Goal: Task Accomplishment & Management: Use online tool/utility

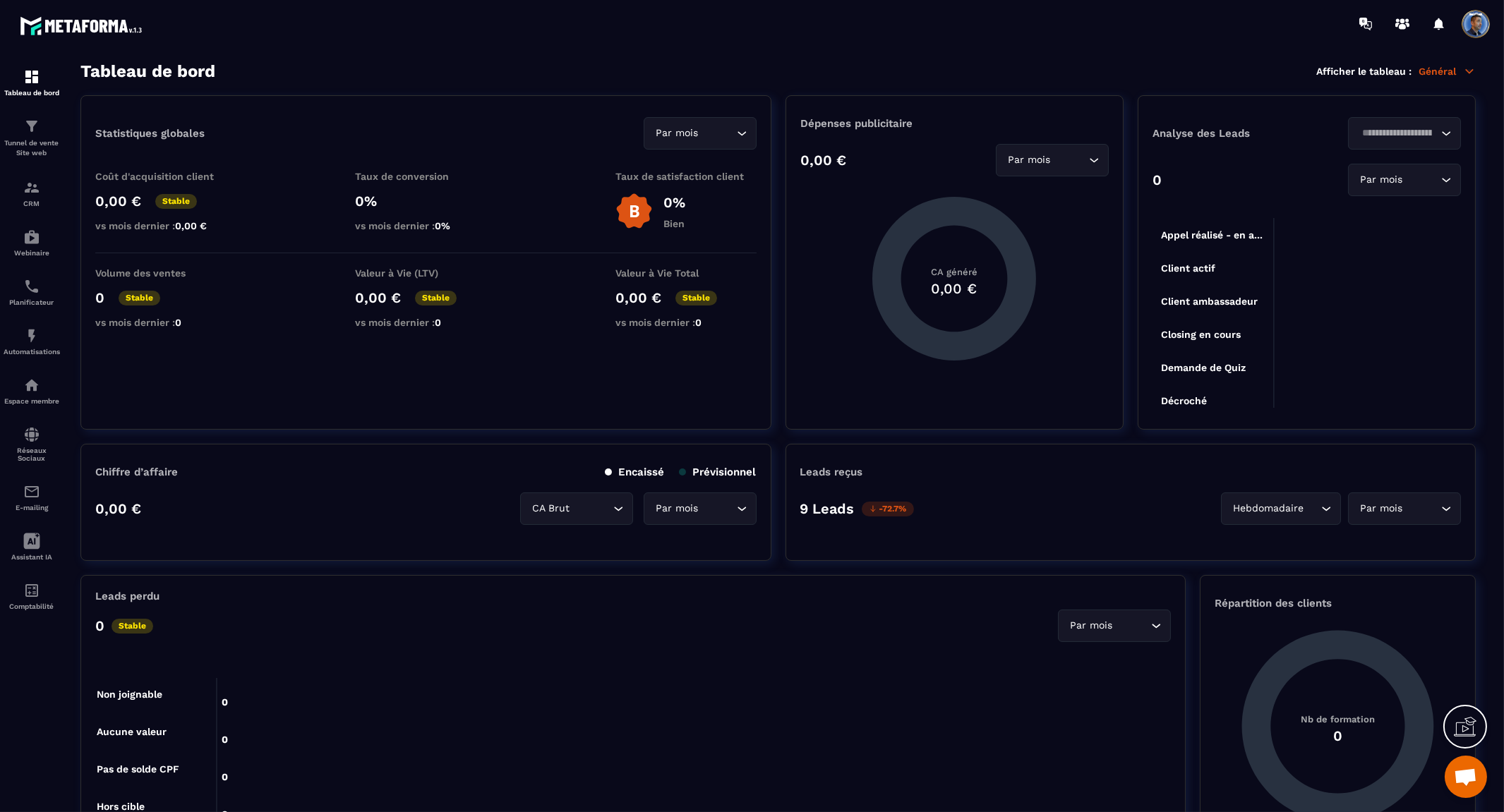
scroll to position [6325, 0]
drag, startPoint x: 0, startPoint y: 0, endPoint x: 26, endPoint y: 125, distance: 127.7
click at [26, 125] on img at bounding box center [31, 126] width 17 height 17
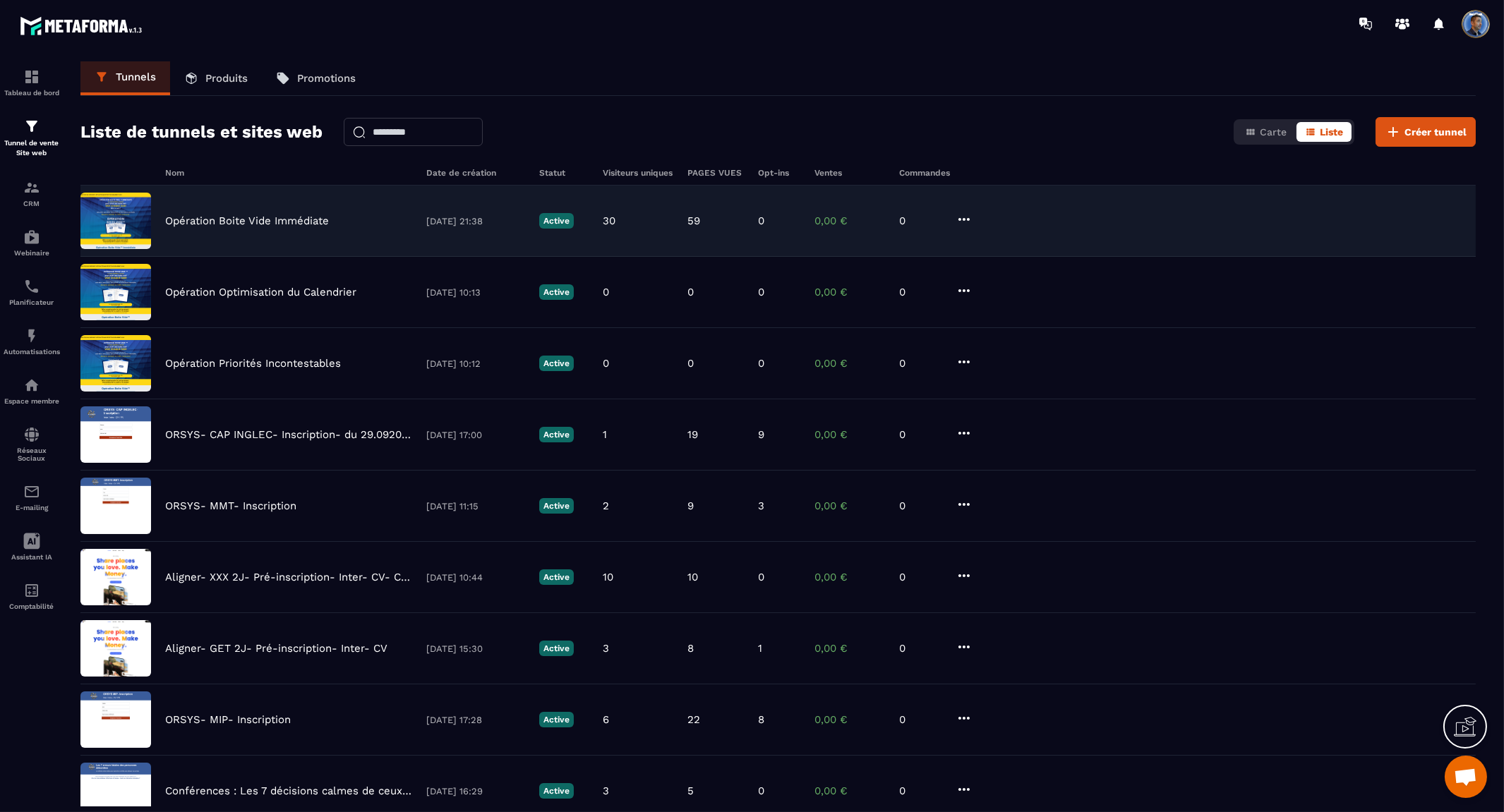
click at [202, 222] on p "Opération Boite Vide Immédiate" at bounding box center [247, 221] width 164 height 13
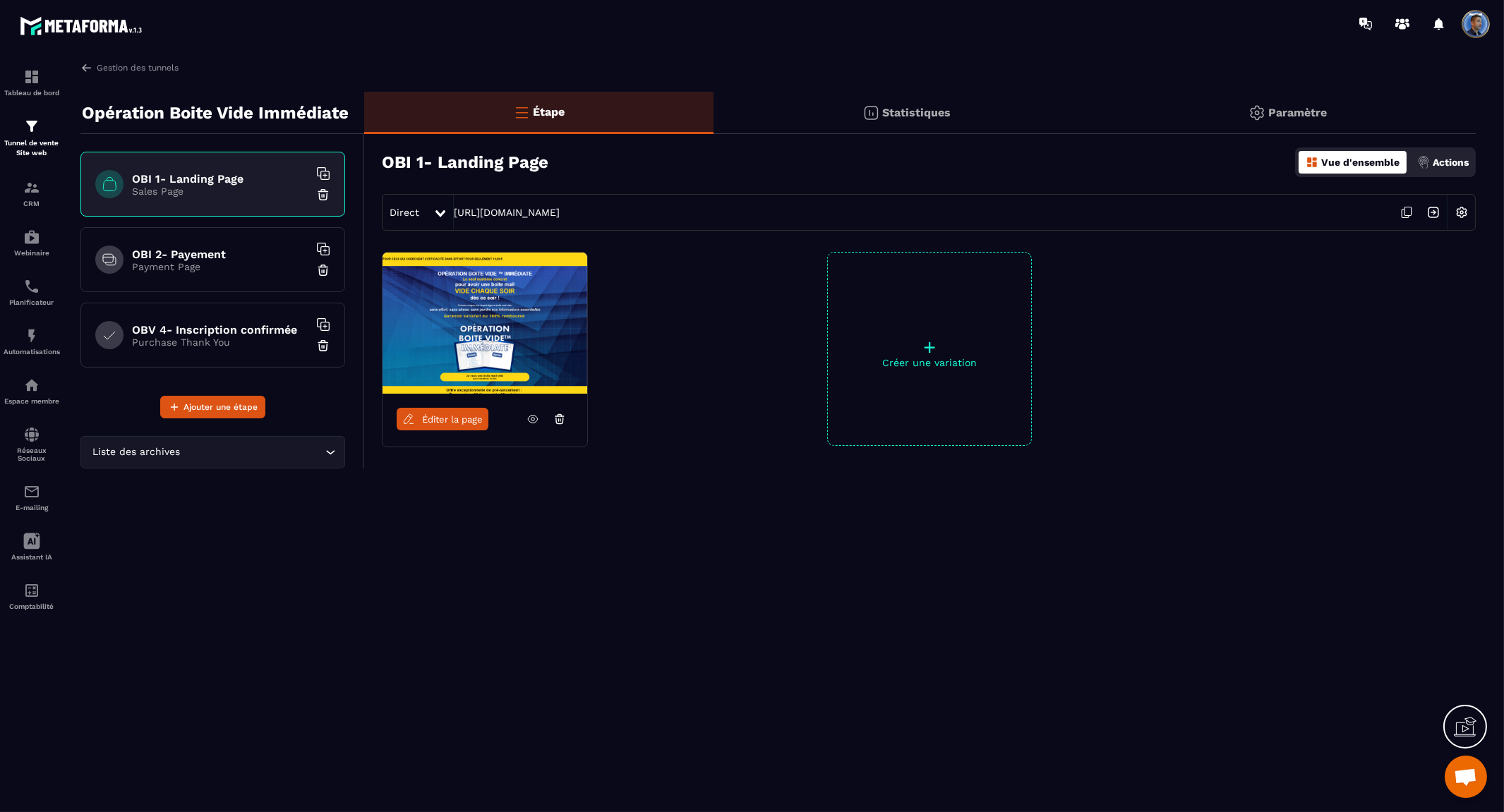
click at [485, 308] on img at bounding box center [484, 323] width 204 height 141
click at [548, 328] on img at bounding box center [484, 323] width 204 height 141
click at [436, 420] on span "Éditer la page" at bounding box center [453, 419] width 61 height 11
